Goal: Ask a question: Seek information or help from site administrators or community

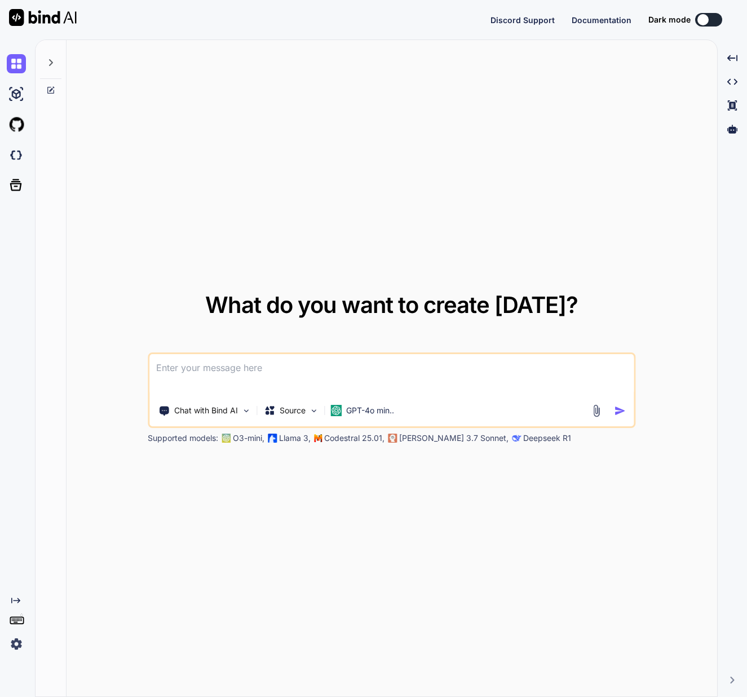
type textarea "x"
type textarea "k"
type textarea "x"
type textarea "ky"
type textarea "x"
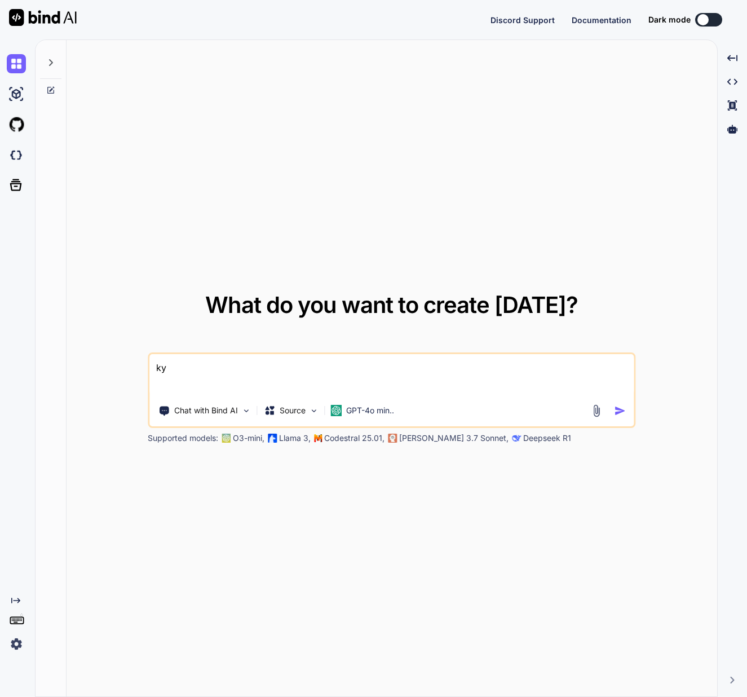
type textarea "きょ"
type textarea "x"
type textarea "[DATE]"
type textarea "x"
type textarea "[DATE]h"
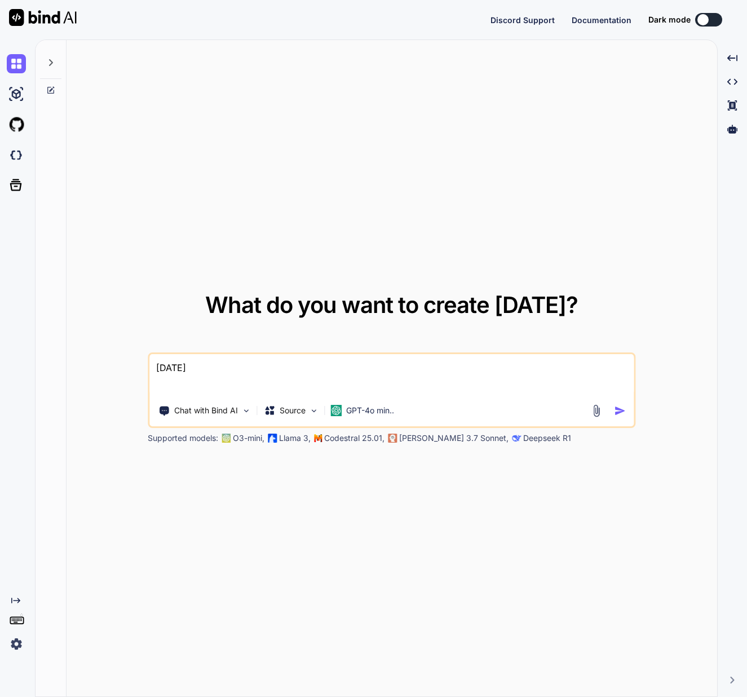
type textarea "x"
type textarea "[DATE]は"
type textarea "x"
type textarea "[DATE]はn"
type textarea "x"
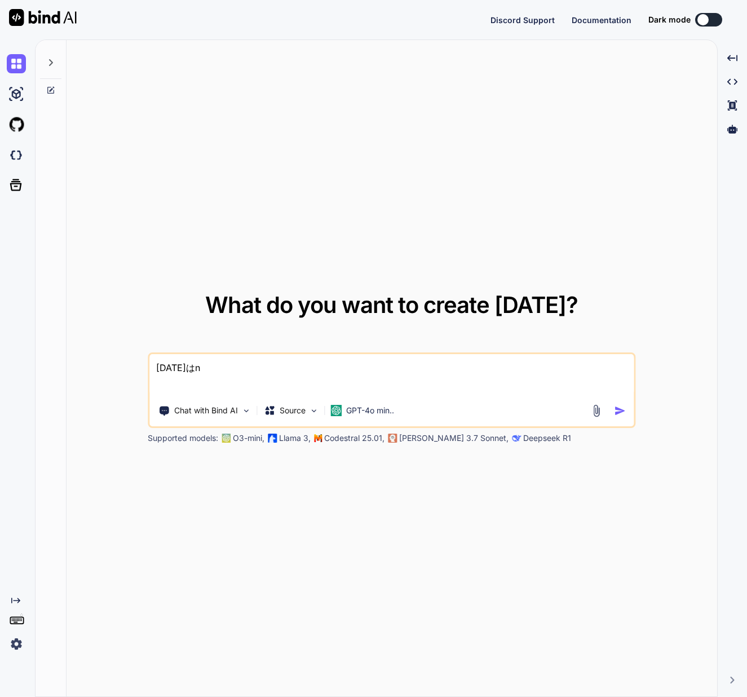
type textarea "[DATE]はな"
type textarea "x"
type textarea "[DATE]はなn"
type textarea "x"
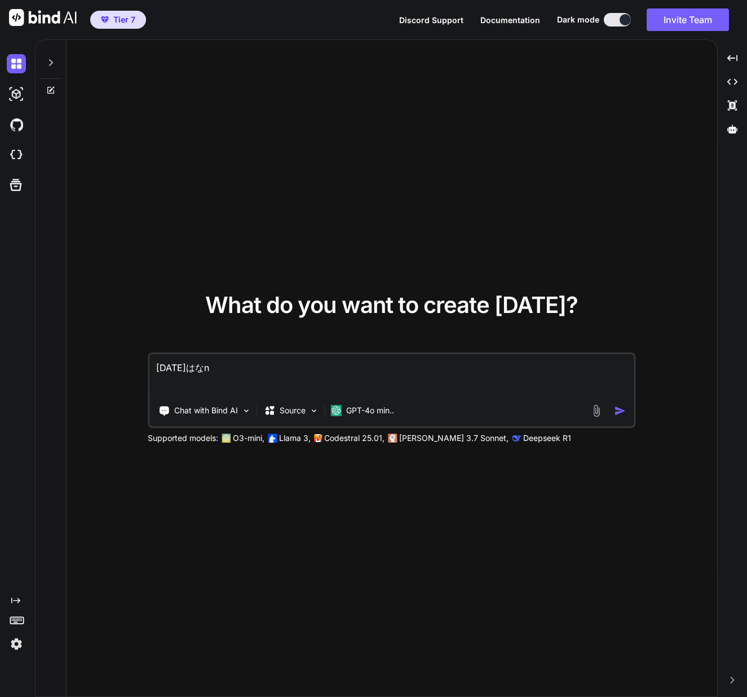
type textarea "[DATE]はなん"
type textarea "x"
type textarea "[DATE]はなんn"
type textarea "x"
type textarea "[DATE]はなんの"
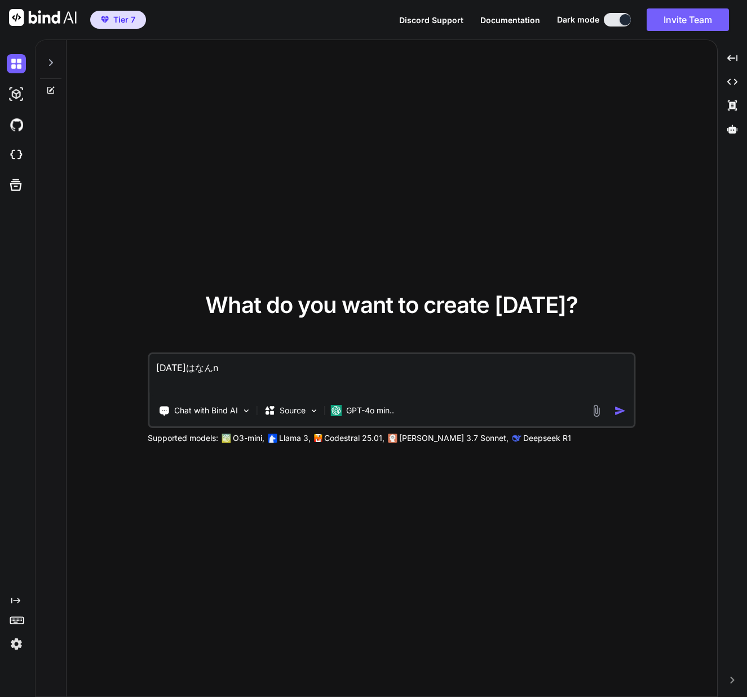
type textarea "x"
type textarea "[DATE]はなんのh"
type textarea "x"
type textarea "[DATE]はなんのひ"
type textarea "x"
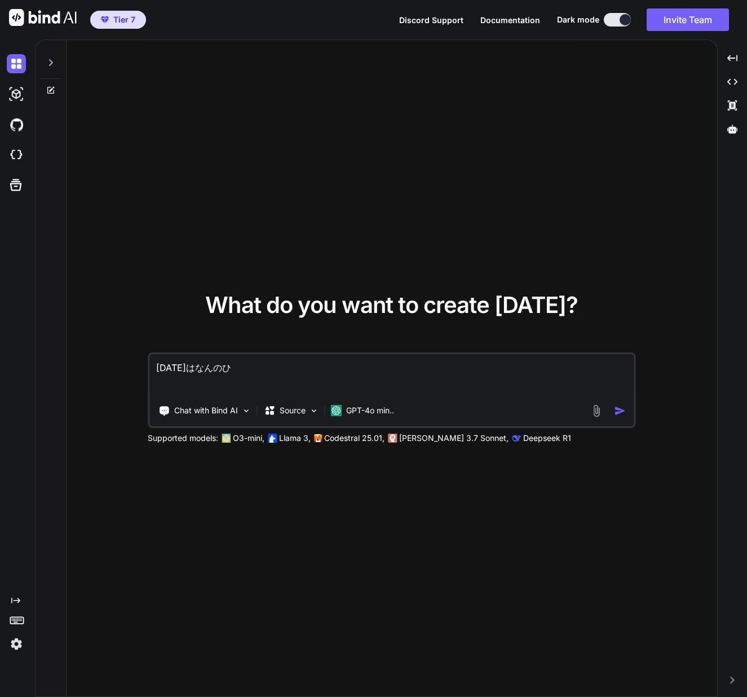
type textarea "[DATE]はなんの日"
type textarea "x"
type textarea "[DATE]はなんの日"
click at [394, 408] on p "GPT-4o min.." at bounding box center [370, 410] width 48 height 11
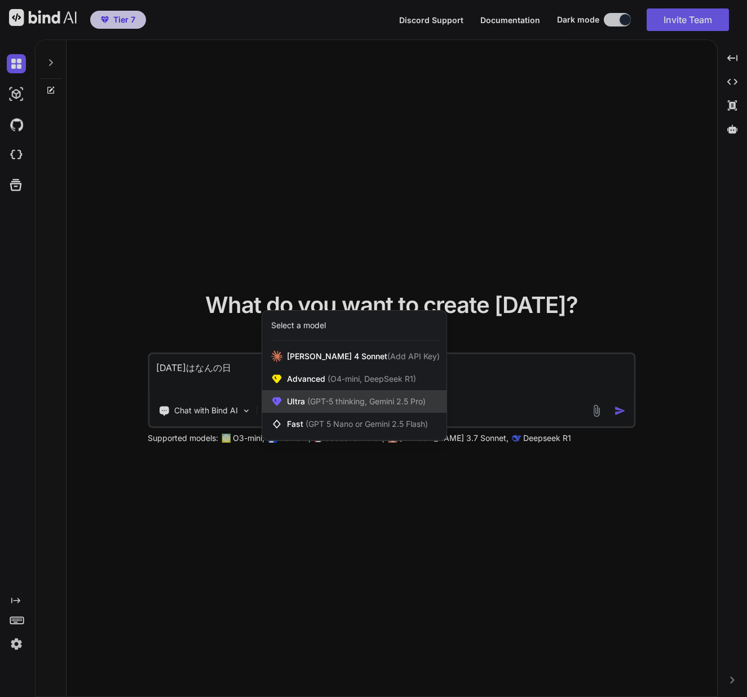
click at [397, 409] on div "Ultra (GPT-5 thinking, Gemini 2.5 Pro)" at bounding box center [354, 401] width 184 height 23
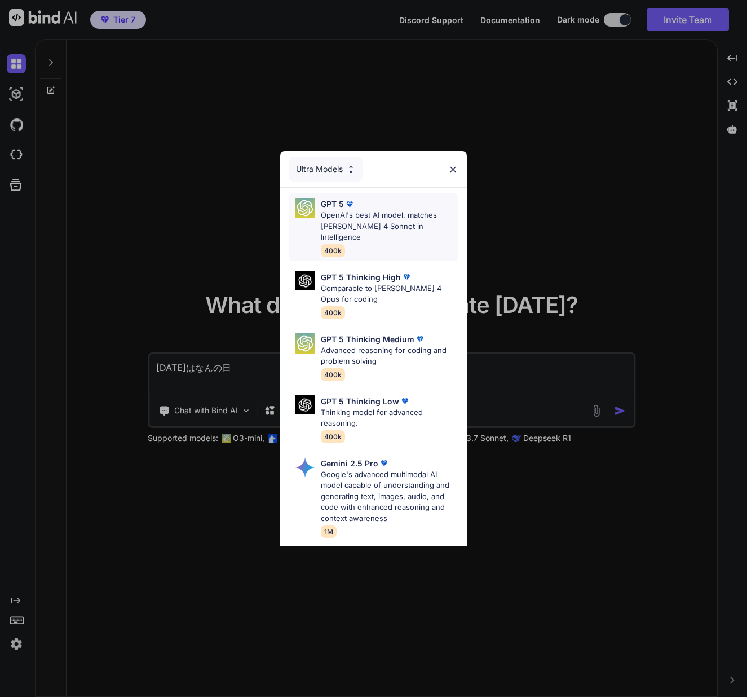
click at [366, 230] on p "OpenAI's best AI model, matches [PERSON_NAME] 4 Sonnet in Intelligence" at bounding box center [389, 226] width 137 height 33
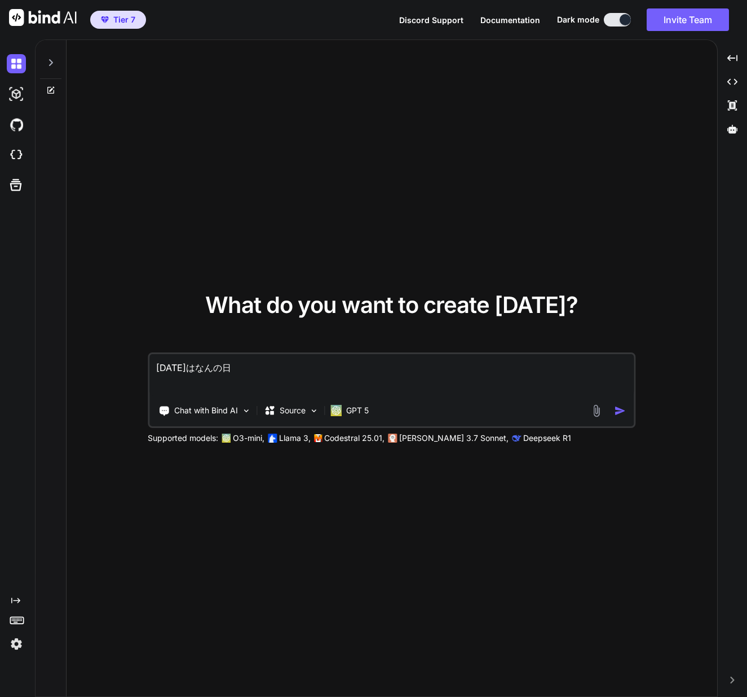
click at [617, 411] on img "button" at bounding box center [620, 411] width 12 height 12
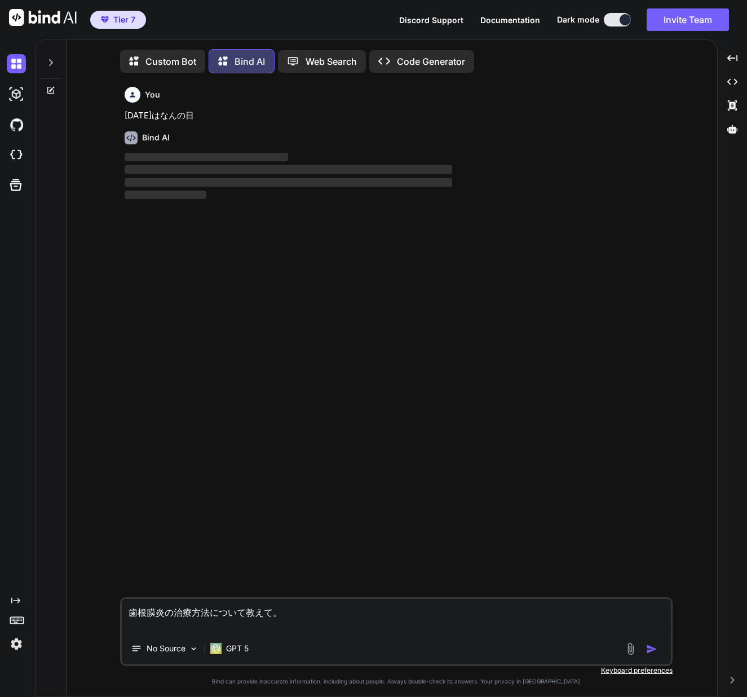
scroll to position [6, 0]
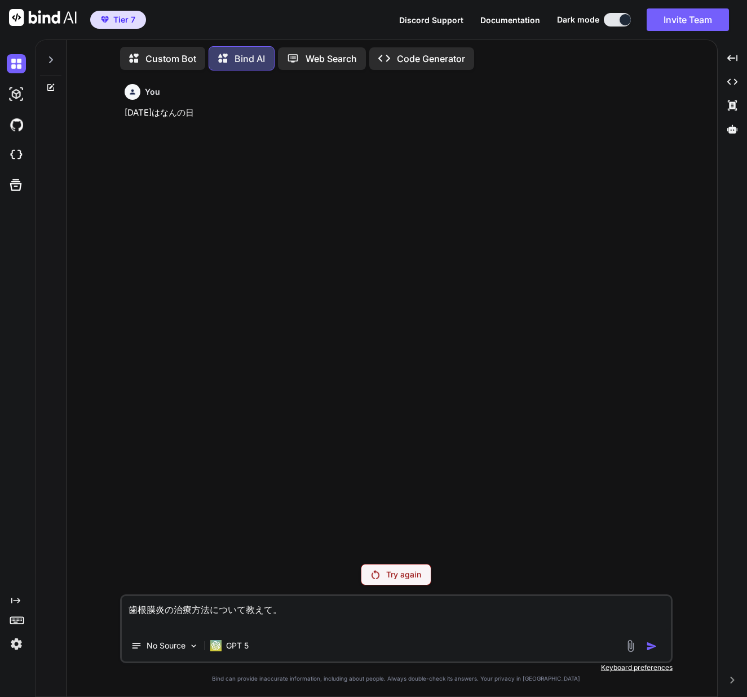
click at [16, 645] on img at bounding box center [16, 643] width 19 height 19
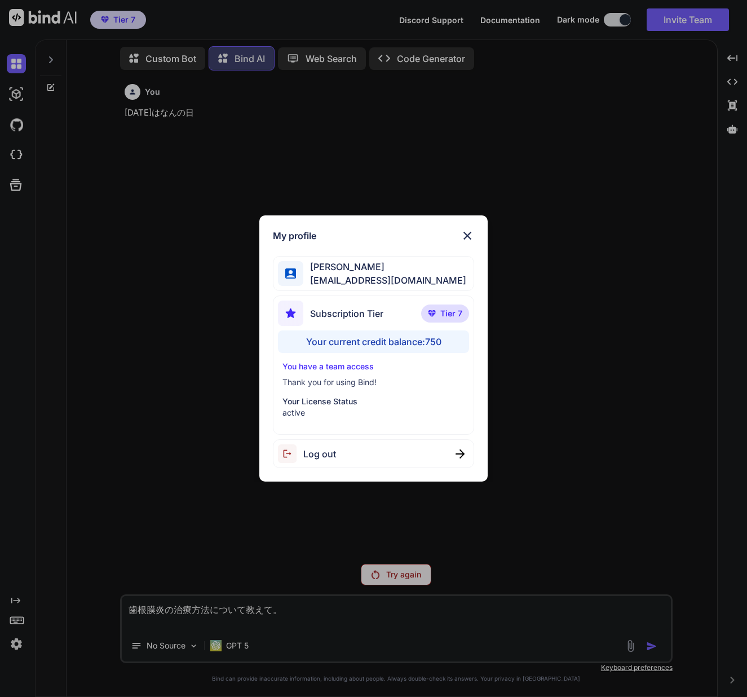
click at [457, 234] on div "My profile" at bounding box center [373, 236] width 201 height 14
click at [467, 242] on img at bounding box center [468, 236] width 14 height 14
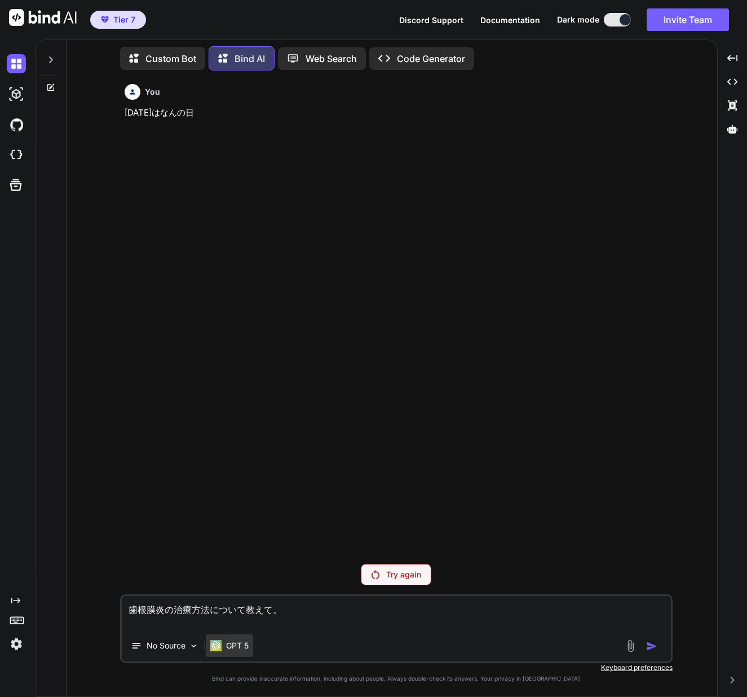
click at [225, 652] on div "GPT 5" at bounding box center [229, 645] width 47 height 23
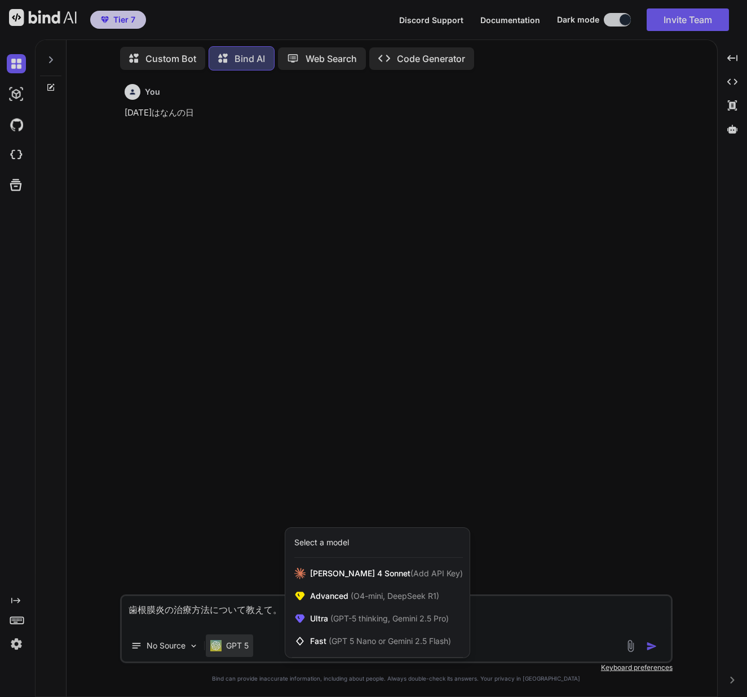
click at [281, 374] on div at bounding box center [373, 348] width 747 height 697
